Goal: Navigation & Orientation: Find specific page/section

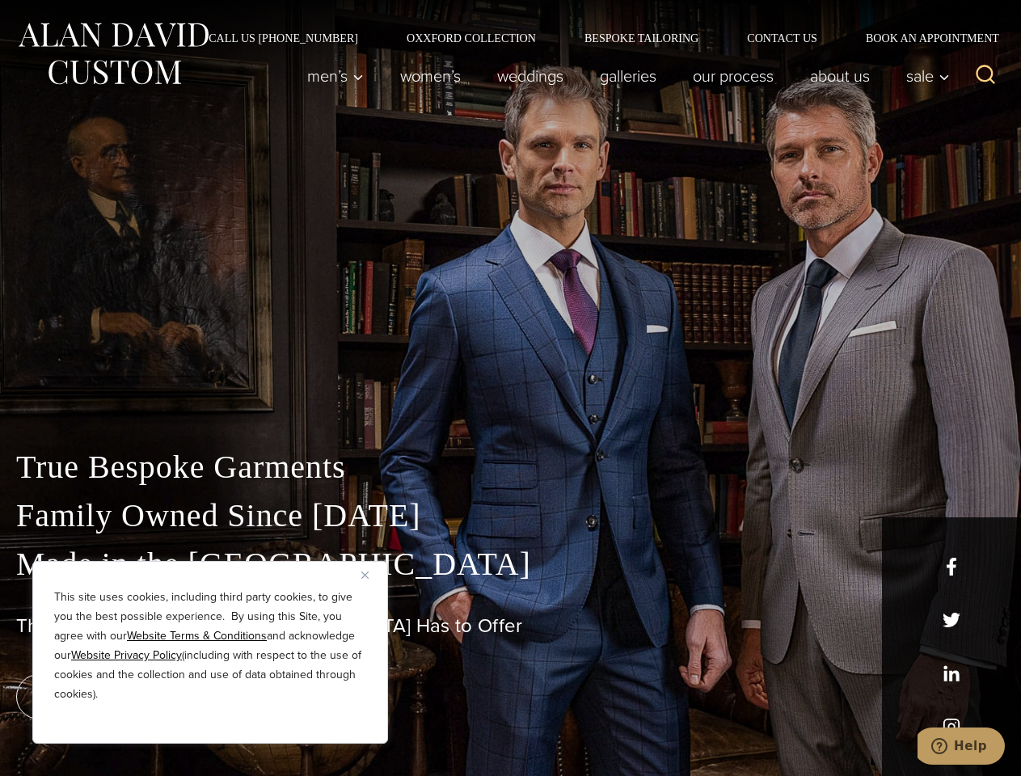
click at [510, 388] on div "True Bespoke Garments Family Owned Since [DATE] Made in [GEOGRAPHIC_DATA] The B…" at bounding box center [510, 569] width 1021 height 414
click at [371, 575] on button "Close" at bounding box center [370, 574] width 19 height 19
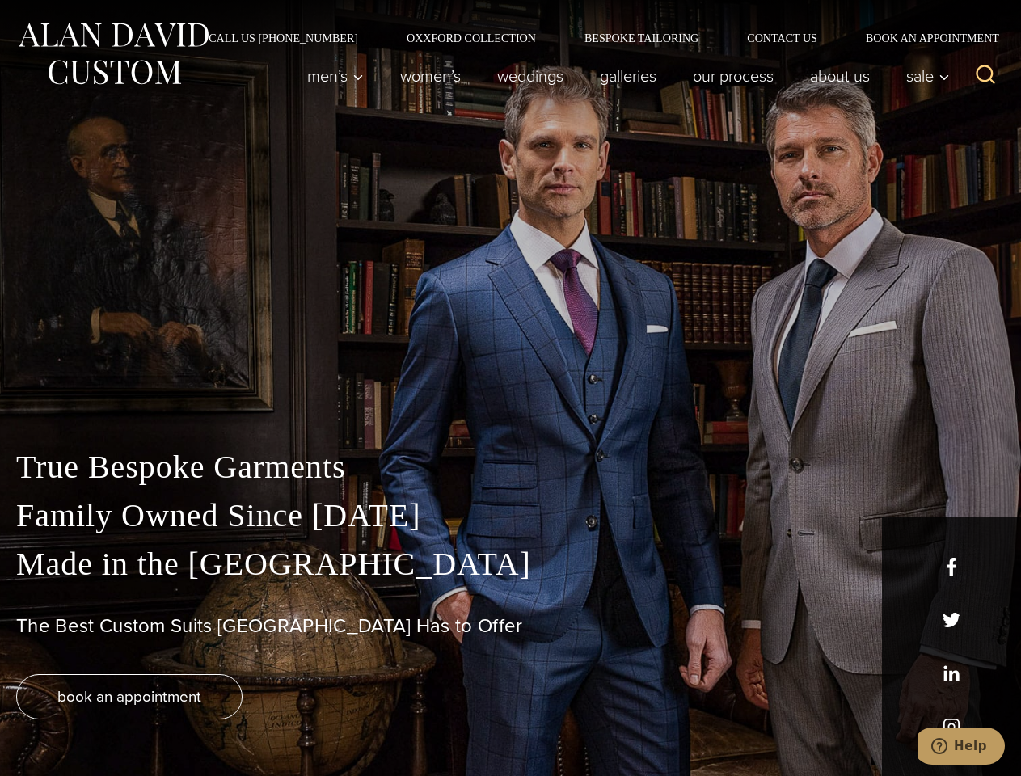
click at [210, 722] on div "True Bespoke Garments Family Owned Since [DATE] Made in [GEOGRAPHIC_DATA] The B…" at bounding box center [510, 609] width 1021 height 333
click at [986, 76] on icon "Search" at bounding box center [985, 74] width 23 height 23
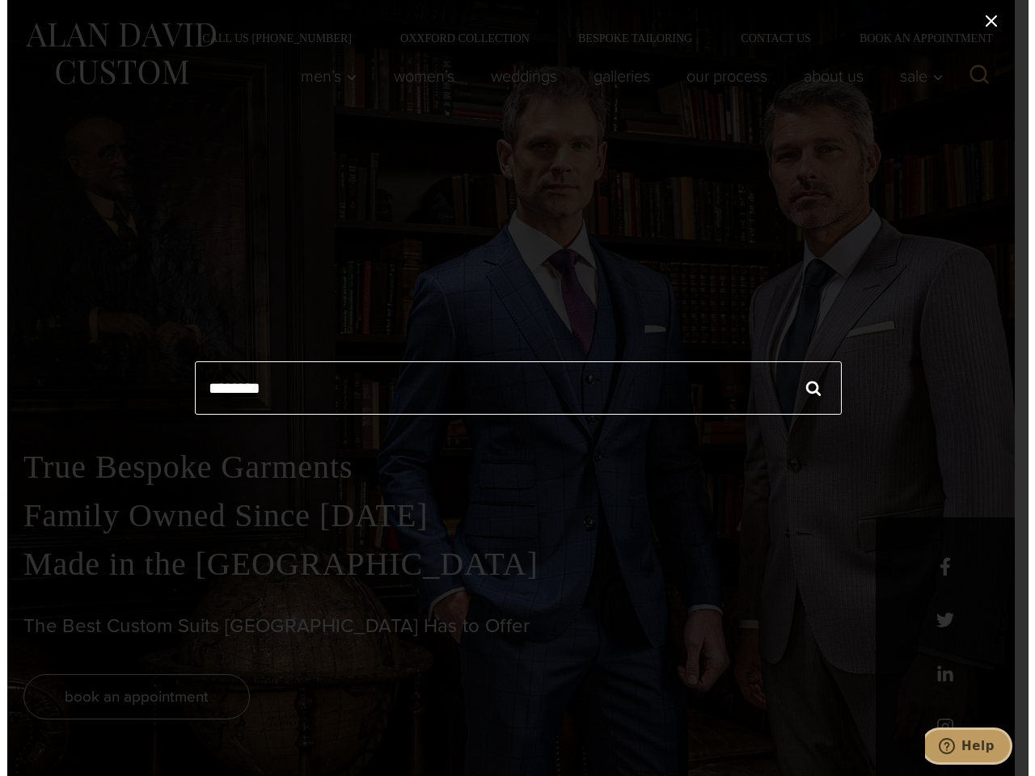
click at [954, 746] on icon "Help" at bounding box center [946, 746] width 16 height 16
